Goal: Task Accomplishment & Management: Manage account settings

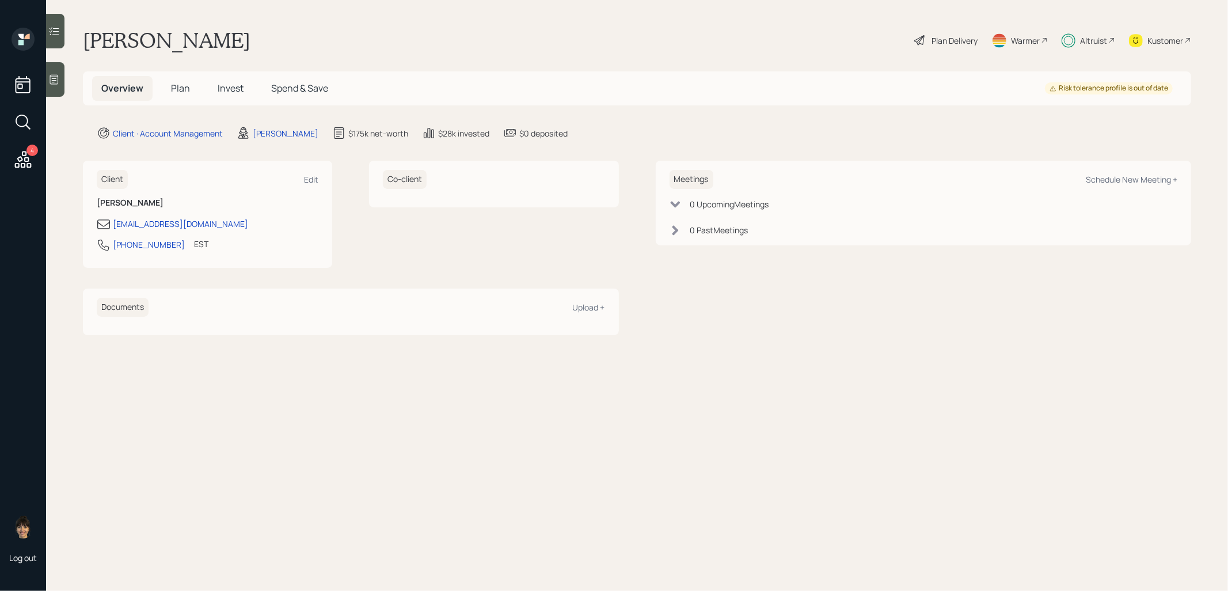
click at [181, 92] on span "Plan" at bounding box center [180, 88] width 19 height 13
